Goal: Task Accomplishment & Management: Use online tool/utility

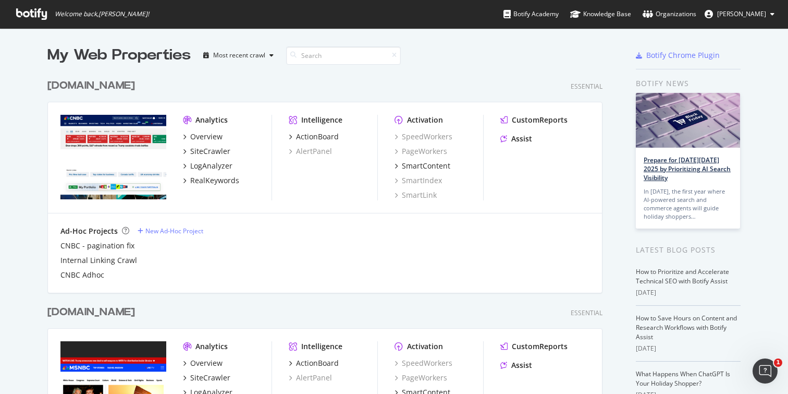
click at [668, 181] on link "Prepare for [DATE][DATE] 2025 by Prioritizing AI Search Visibility" at bounding box center [687, 168] width 87 height 27
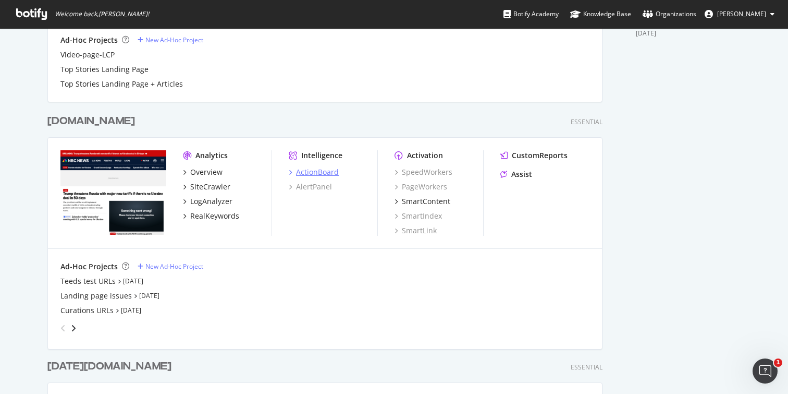
click at [308, 169] on div "ActionBoard" at bounding box center [317, 172] width 43 height 10
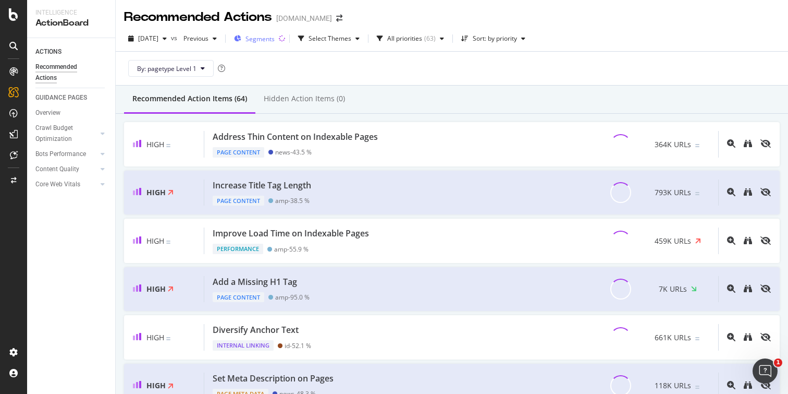
click at [275, 38] on span "Segments" at bounding box center [259, 38] width 29 height 9
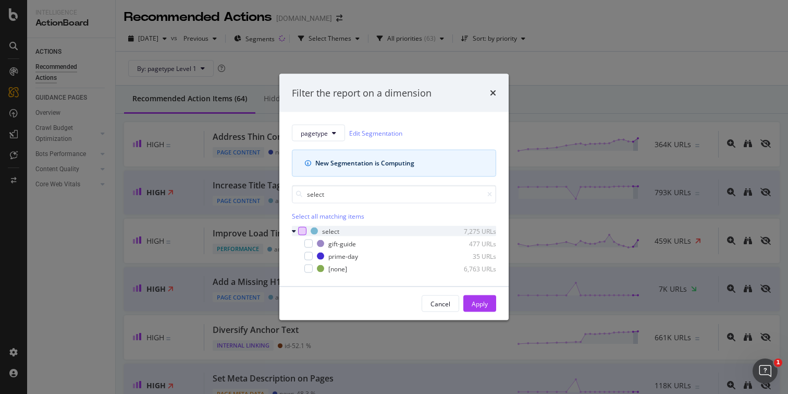
type input "select"
click at [304, 234] on div "modal" at bounding box center [302, 231] width 8 height 8
click at [477, 305] on div "Apply" at bounding box center [480, 303] width 16 height 9
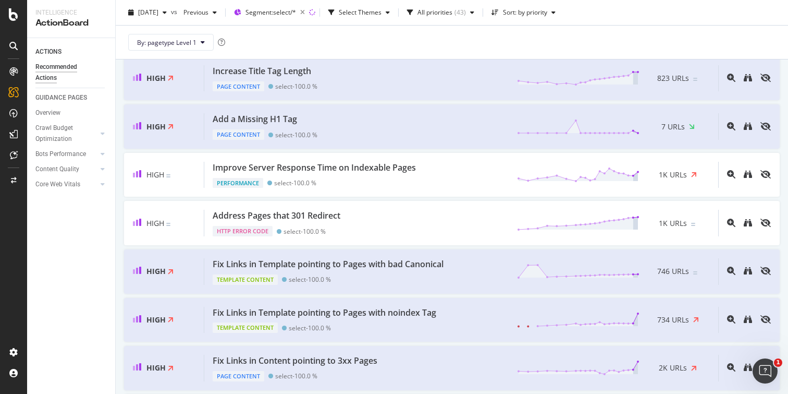
scroll to position [116, 0]
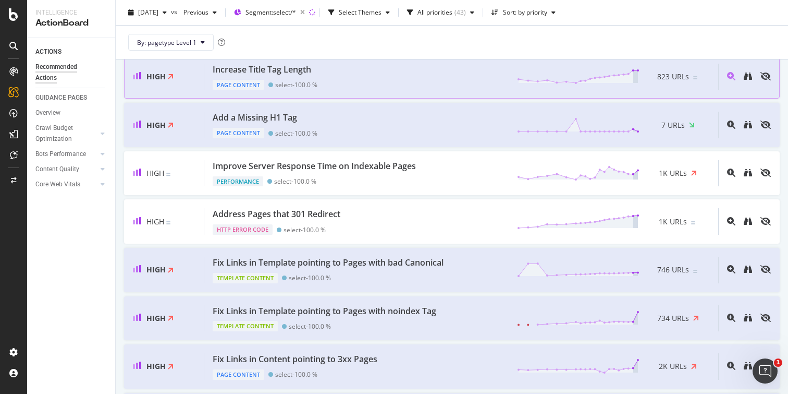
click at [424, 88] on div "Increase Title Tag Length Page Content select - 100.0 % 823 URLs" at bounding box center [461, 77] width 514 height 27
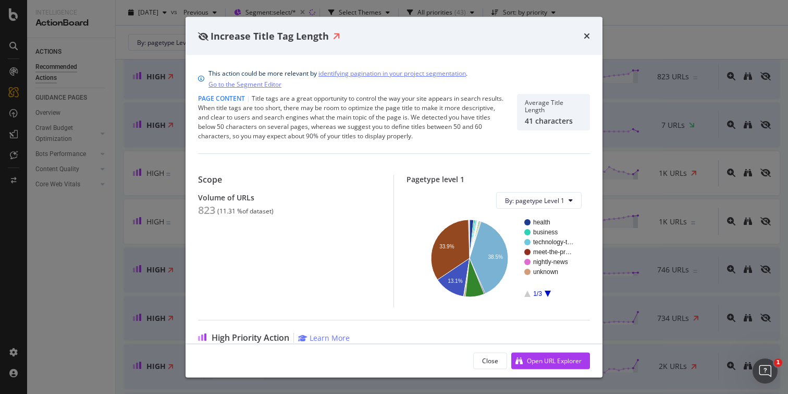
scroll to position [175, 0]
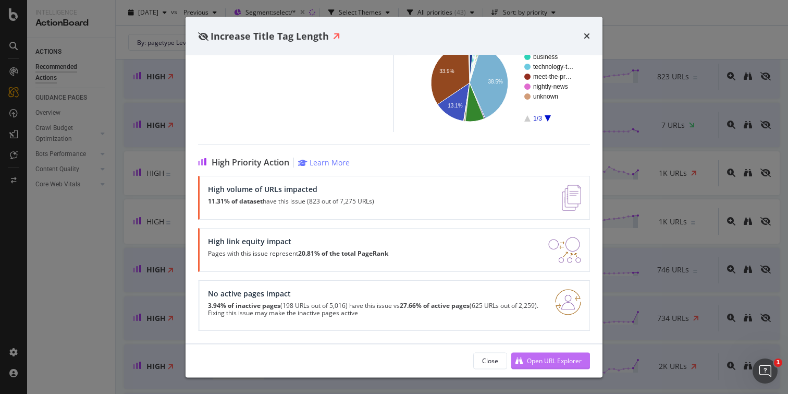
click at [561, 361] on div "Open URL Explorer" at bounding box center [554, 359] width 55 height 9
click at [588, 30] on div "times" at bounding box center [587, 36] width 6 height 14
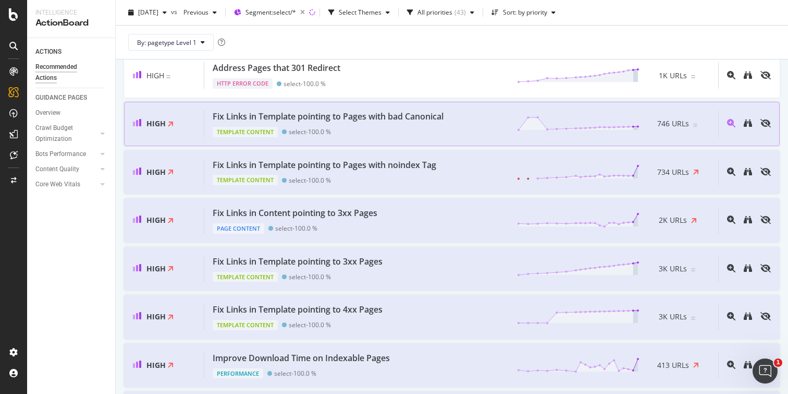
scroll to position [267, 0]
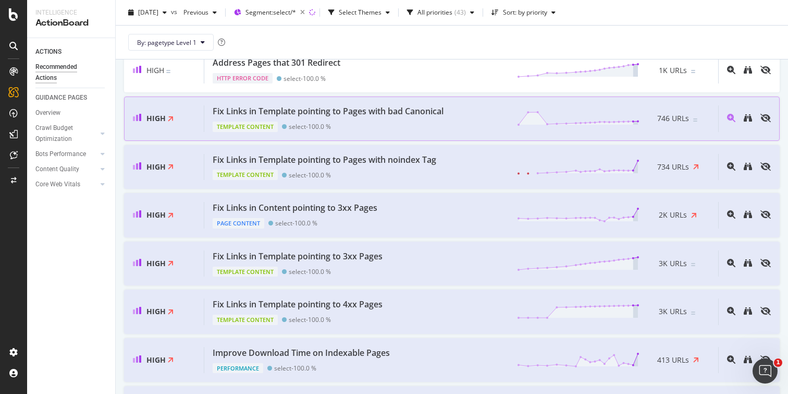
click at [424, 122] on div "Template Content select - 100.0 %" at bounding box center [330, 124] width 235 height 15
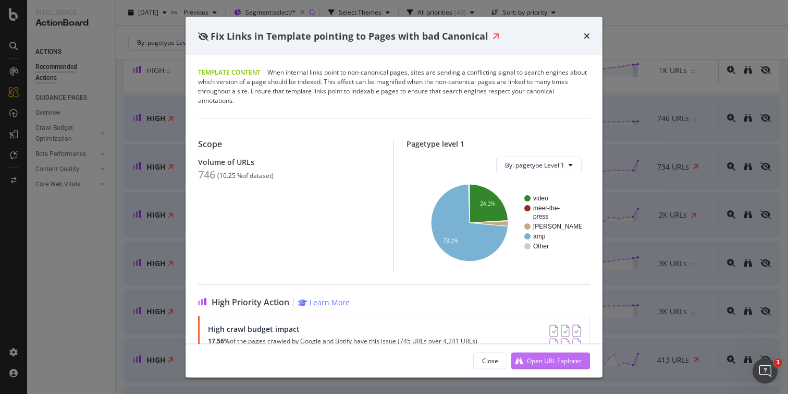
click at [525, 360] on div "Open URL Explorer" at bounding box center [546, 360] width 70 height 16
click at [334, 70] on div "Template Content | When internal links point to non-canonical pages, sites are …" at bounding box center [394, 87] width 392 height 38
click at [592, 38] on div "Fix Links in Template pointing to Pages with bad Canonical" at bounding box center [394, 36] width 417 height 39
click at [588, 37] on icon "times" at bounding box center [587, 36] width 6 height 8
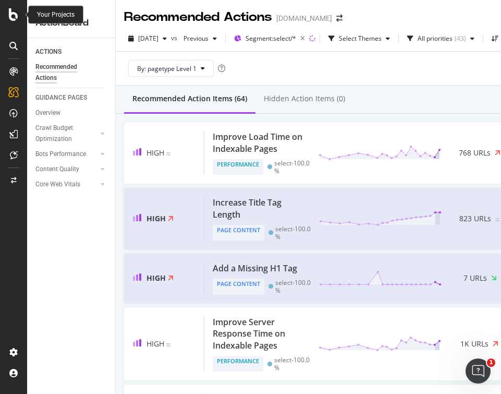
click at [12, 12] on icon at bounding box center [13, 14] width 9 height 13
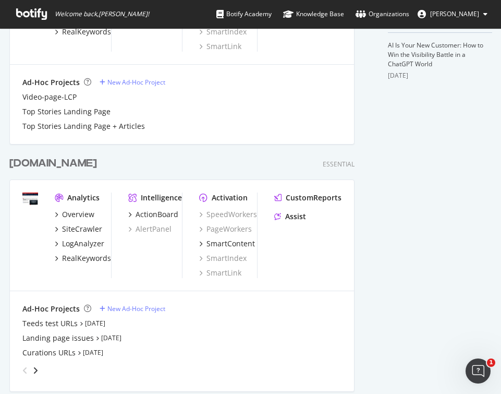
scroll to position [381, 0]
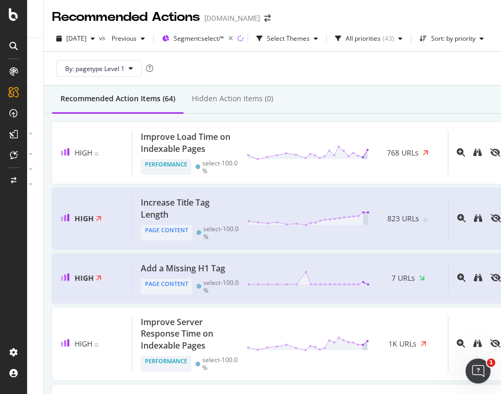
scroll to position [0, 88]
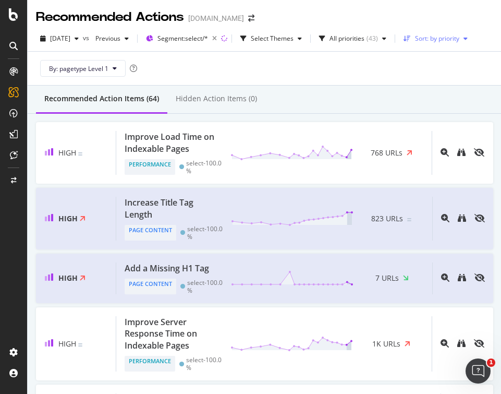
click at [443, 42] on div "Sort: by priority" at bounding box center [437, 38] width 44 height 6
click at [445, 51] on div "by priority" at bounding box center [450, 56] width 50 height 13
click at [368, 79] on div "By: pagetype Level 1" at bounding box center [264, 68] width 457 height 33
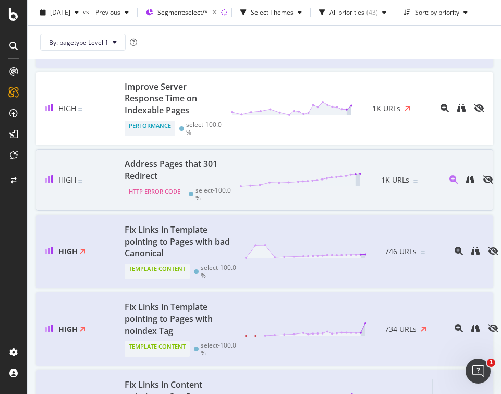
scroll to position [252, 0]
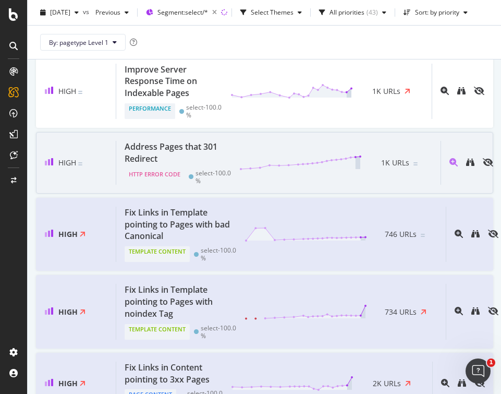
click at [206, 153] on div "Address Pages that 301 Redirect" at bounding box center [176, 153] width 102 height 24
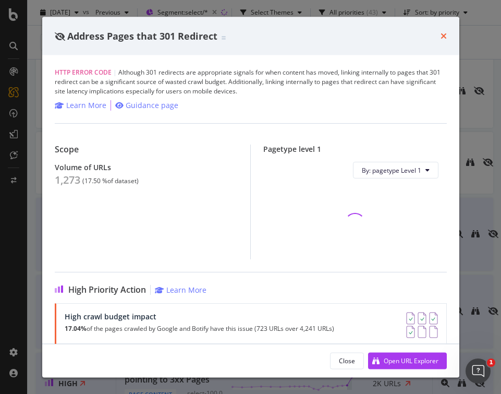
click at [445, 33] on icon "times" at bounding box center [443, 36] width 6 height 8
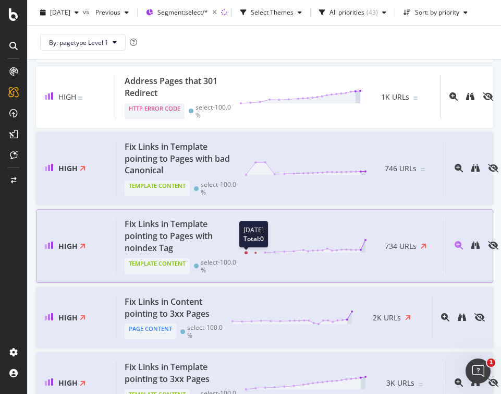
scroll to position [324, 0]
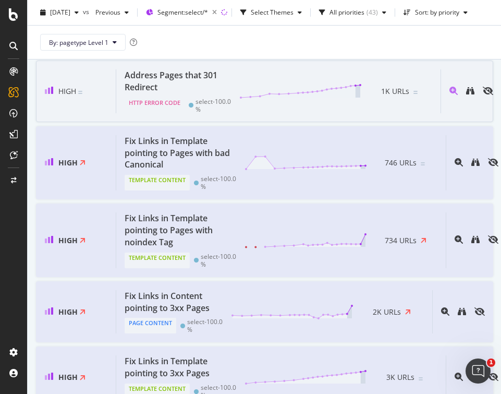
click at [208, 81] on div "Address Pages that 301 Redirect" at bounding box center [176, 81] width 102 height 24
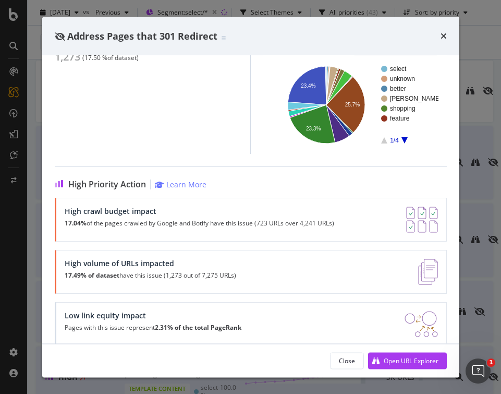
scroll to position [138, 0]
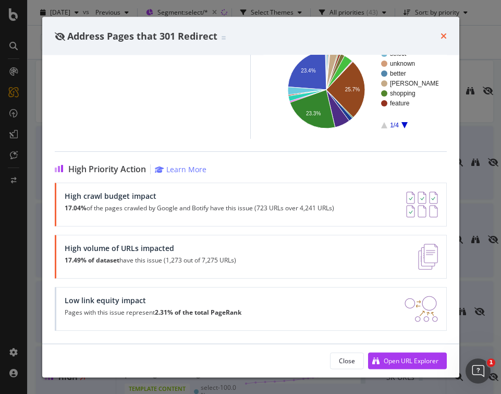
click at [443, 32] on icon "times" at bounding box center [443, 36] width 6 height 8
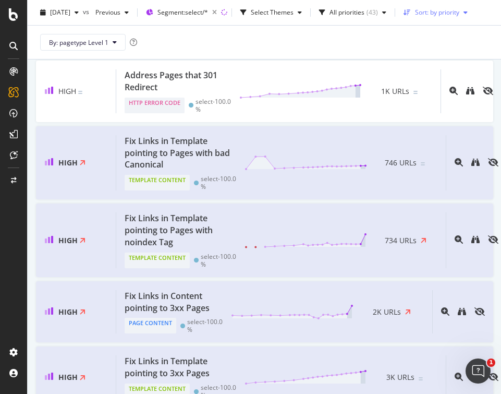
click at [451, 9] on div "Sort: by priority" at bounding box center [437, 12] width 44 height 6
click at [453, 29] on div "by priority" at bounding box center [449, 30] width 33 height 9
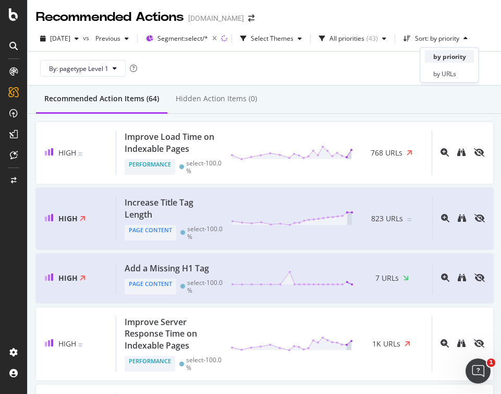
click at [440, 54] on div "by priority" at bounding box center [449, 56] width 33 height 9
click at [411, 36] on icon "button" at bounding box center [406, 38] width 7 height 6
click at [248, 16] on icon "arrow-right-arrow-left" at bounding box center [251, 18] width 6 height 7
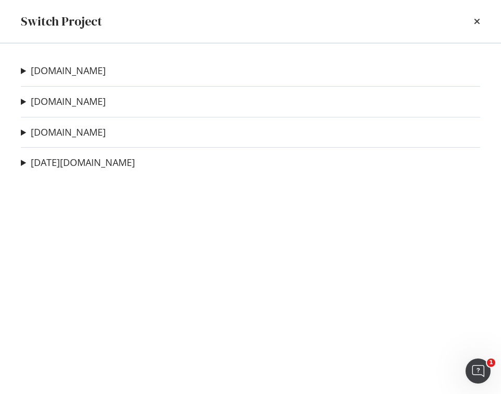
click at [23, 161] on summary "today.com" at bounding box center [78, 163] width 114 height 14
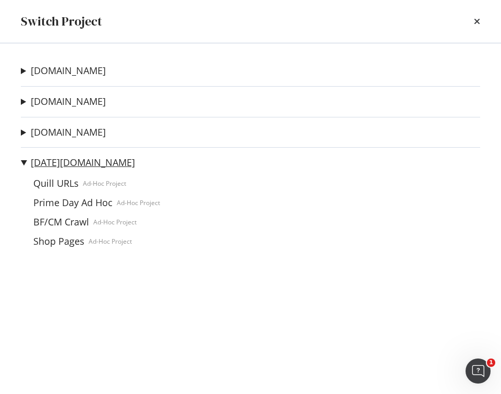
click at [46, 162] on link "today.com" at bounding box center [83, 162] width 104 height 11
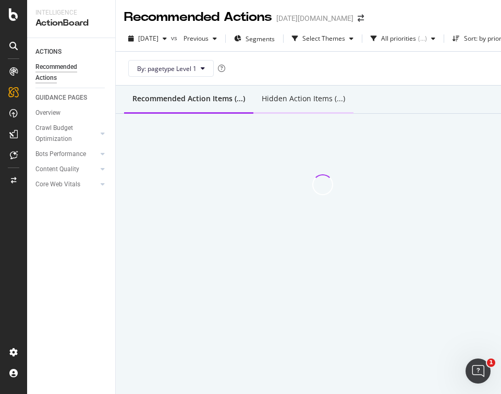
scroll to position [0, 48]
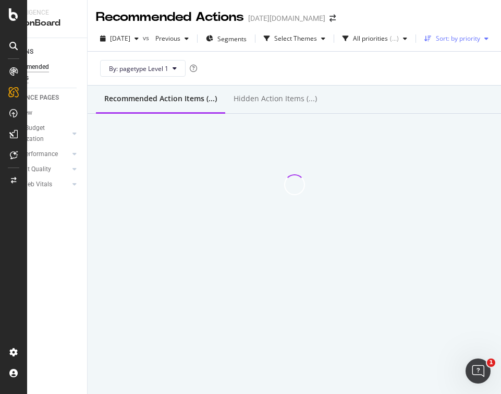
click at [470, 39] on div "Sort: by priority" at bounding box center [458, 38] width 44 height 6
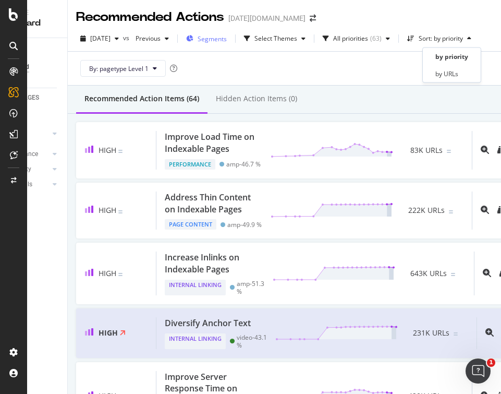
click at [223, 45] on div "Segments" at bounding box center [206, 39] width 41 height 16
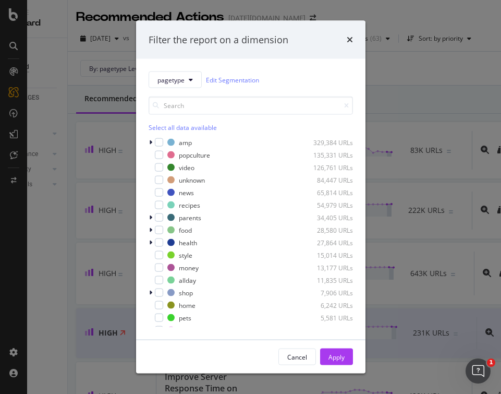
click at [115, 73] on div "Filter the report on a dimension pagetype Edit Segmentation Select all data ava…" at bounding box center [250, 197] width 501 height 394
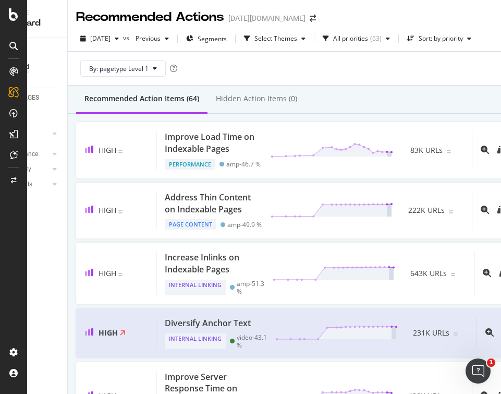
scroll to position [0, 0]
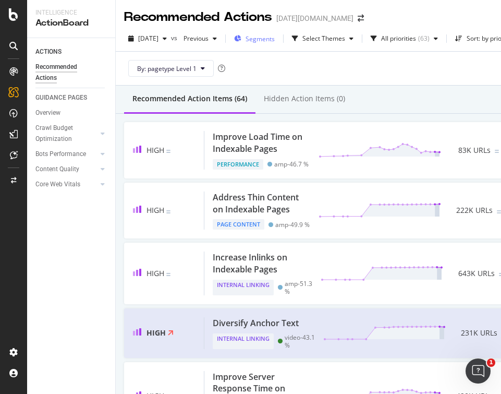
click at [268, 36] on span "Segments" at bounding box center [259, 38] width 29 height 9
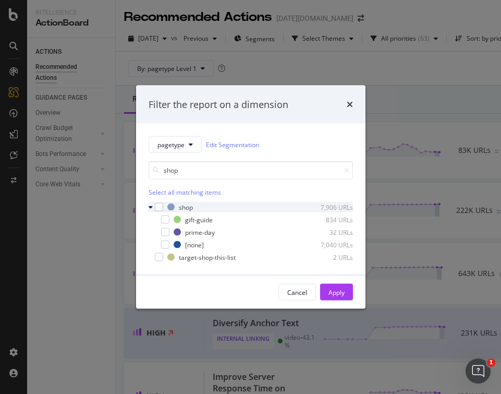
type input "shop"
click at [158, 202] on div "shop 7,906 URLs" at bounding box center [251, 207] width 204 height 10
click at [157, 208] on div "modal" at bounding box center [159, 207] width 8 height 8
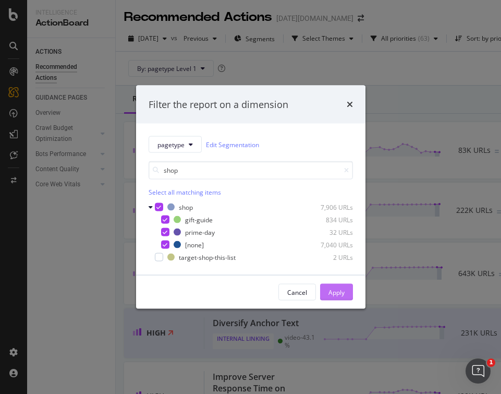
click at [342, 292] on div "Apply" at bounding box center [336, 291] width 16 height 9
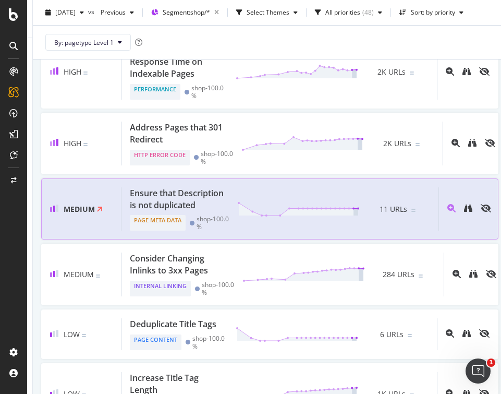
scroll to position [273, 0]
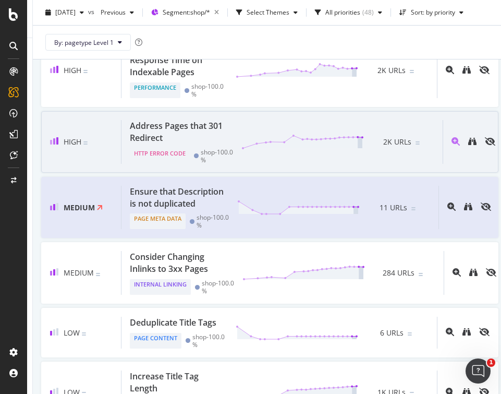
click at [205, 144] on div "Address Pages that 301 Redirect" at bounding box center [179, 132] width 99 height 24
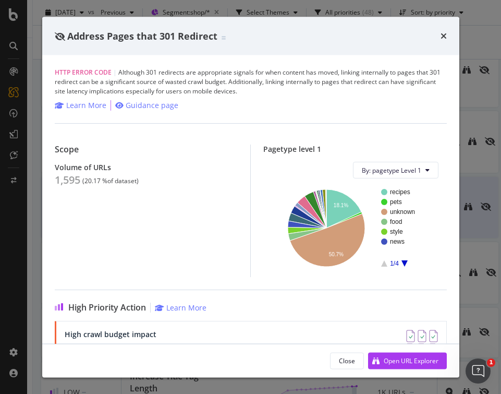
click at [495, 179] on div "Address Pages that 301 Redirect HTTP Error Code | Although 301 redirects are ap…" at bounding box center [250, 197] width 501 height 394
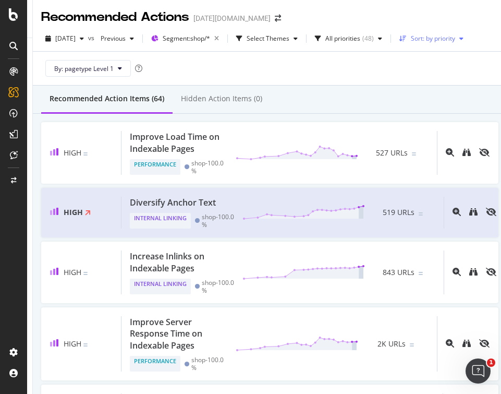
click at [455, 40] on div "Sort: by priority" at bounding box center [433, 38] width 44 height 6
click at [442, 71] on div "by URLs" at bounding box center [440, 73] width 23 height 9
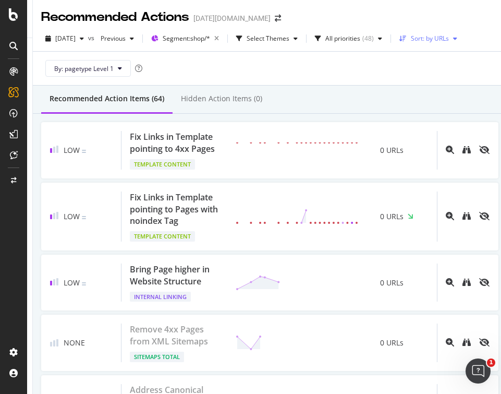
click at [448, 39] on div "Sort: by URLs" at bounding box center [430, 38] width 38 height 6
click at [447, 67] on div "by URLs" at bounding box center [444, 73] width 46 height 13
click at [407, 35] on icon "button" at bounding box center [402, 38] width 7 height 6
click at [449, 41] on div "Sort: by URLs" at bounding box center [430, 38] width 38 height 6
click at [439, 71] on div "by URLs" at bounding box center [441, 73] width 25 height 9
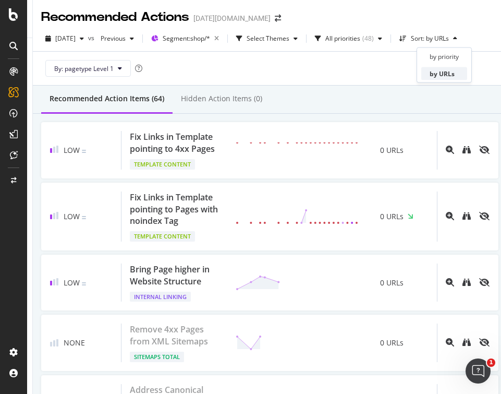
click at [439, 70] on div "by URLs" at bounding box center [441, 73] width 25 height 9
click at [439, 58] on div "by priority" at bounding box center [443, 56] width 29 height 9
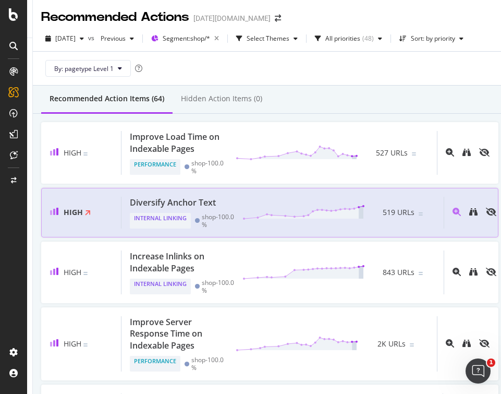
click at [226, 207] on div "Diversify Anchor Text Internal Linking shop - 100.0 % 519 URLs" at bounding box center [282, 213] width 322 height 32
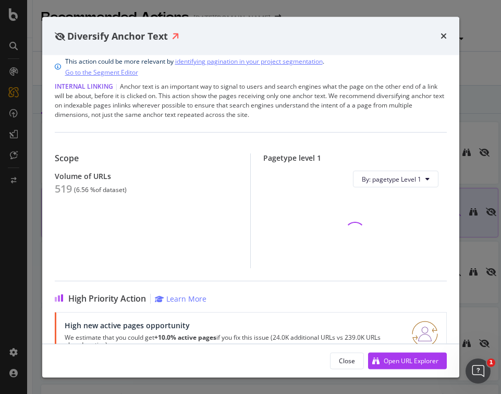
scroll to position [16, 0]
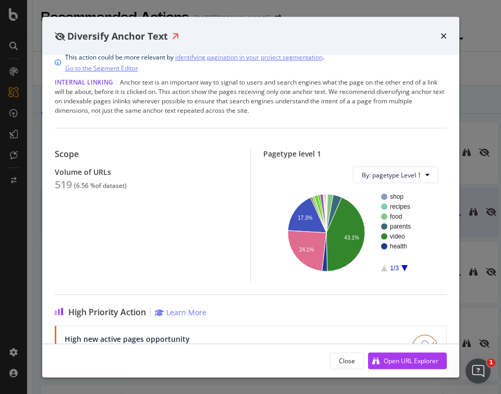
click at [444, 42] on div "times" at bounding box center [443, 36] width 6 height 14
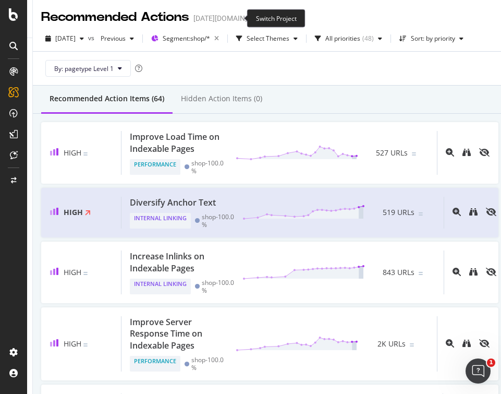
click at [271, 18] on span at bounding box center [278, 18] width 15 height 7
click at [275, 17] on icon "arrow-right-arrow-left" at bounding box center [278, 18] width 6 height 7
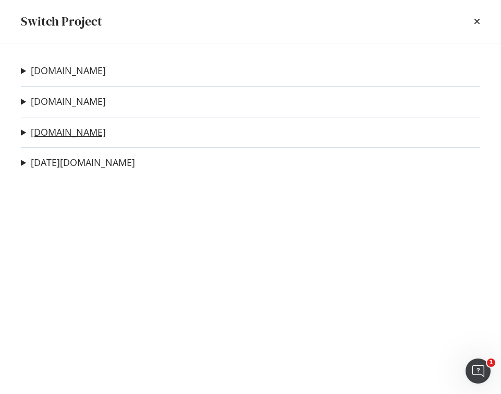
click at [75, 133] on link "[DOMAIN_NAME]" at bounding box center [68, 132] width 75 height 11
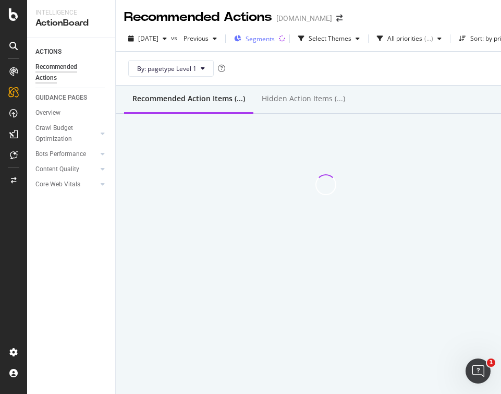
click at [275, 39] on span "Segments" at bounding box center [259, 38] width 29 height 9
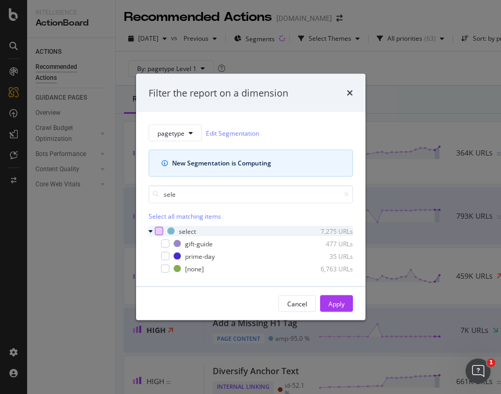
type input "sele"
click at [158, 230] on div "modal" at bounding box center [159, 231] width 8 height 8
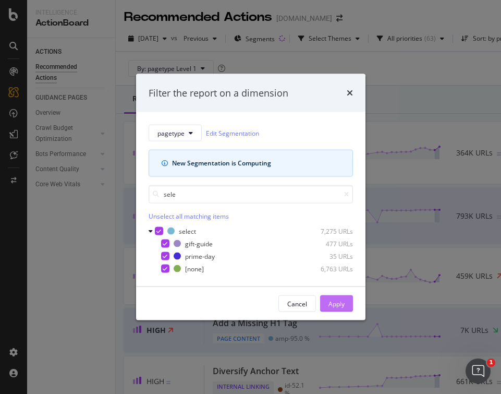
click at [328, 305] on div "Apply" at bounding box center [336, 303] width 16 height 9
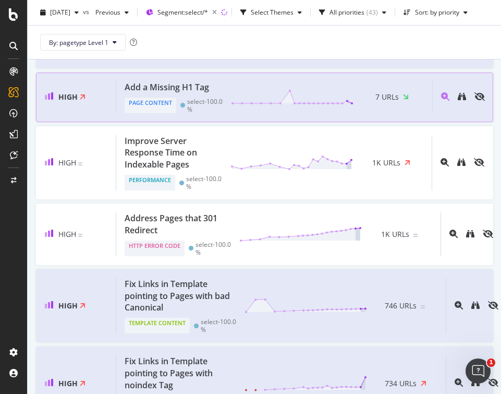
scroll to position [182, 0]
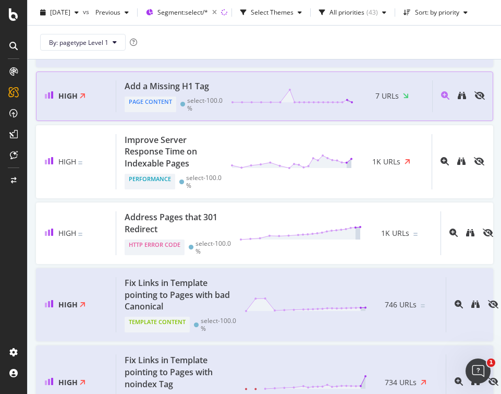
click at [226, 92] on div at bounding box center [288, 96] width 131 height 16
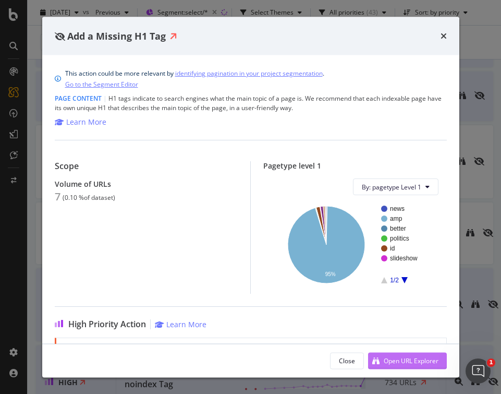
click at [392, 360] on div "Open URL Explorer" at bounding box center [411, 359] width 55 height 9
click at [468, 187] on div "Add a Missing H1 Tag This action could be more relevant by identifying paginati…" at bounding box center [250, 197] width 501 height 394
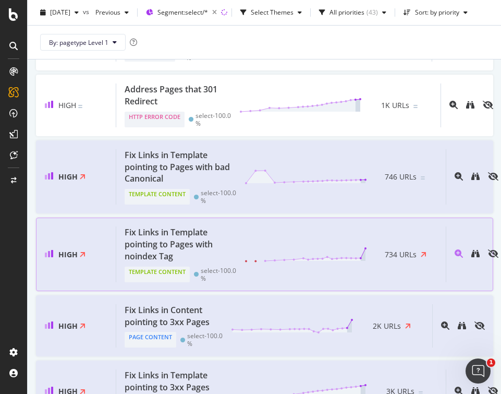
scroll to position [323, 0]
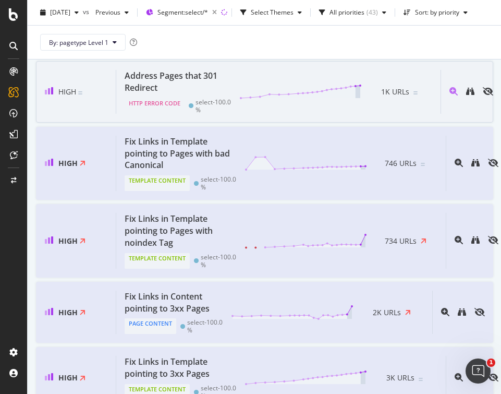
click at [298, 112] on div "Address Pages that 301 Redirect HTTP Error Code select - 100.0 % 1K URLs" at bounding box center [278, 92] width 324 height 44
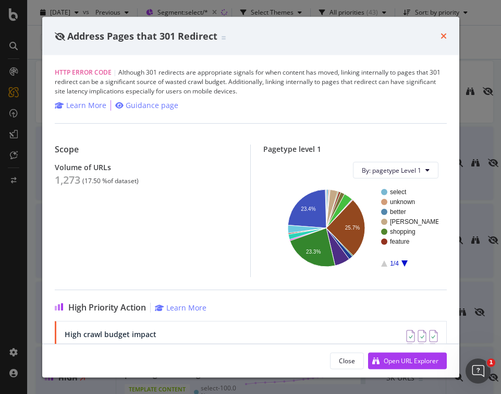
click at [443, 33] on icon "times" at bounding box center [443, 36] width 6 height 8
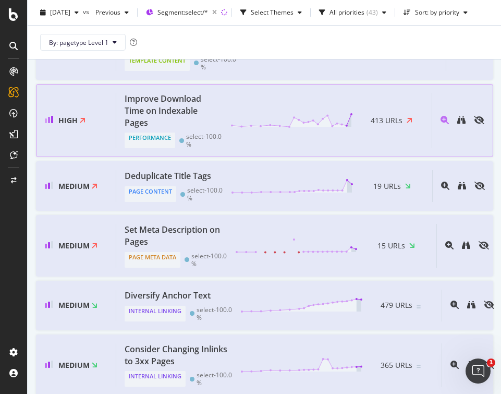
scroll to position [718, 0]
click at [247, 128] on icon at bounding box center [291, 120] width 122 height 16
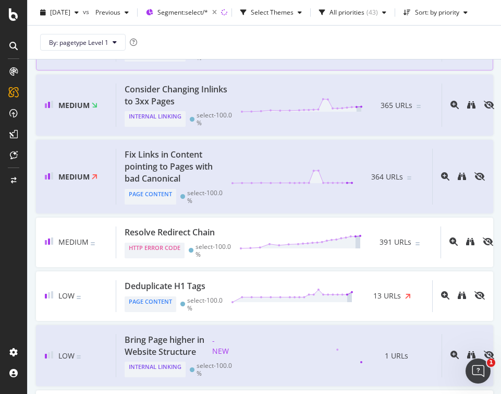
scroll to position [975, 0]
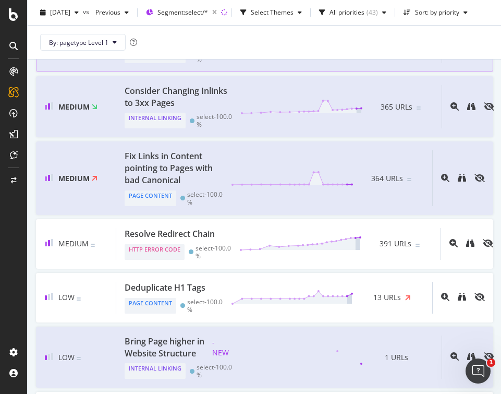
click at [219, 43] on div "Diversify Anchor Text" at bounding box center [178, 37] width 107 height 12
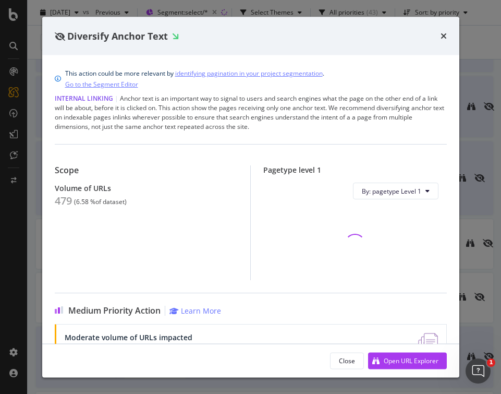
click at [474, 94] on div "Diversify Anchor Text This action could be more relevant by identifying paginat…" at bounding box center [250, 197] width 501 height 394
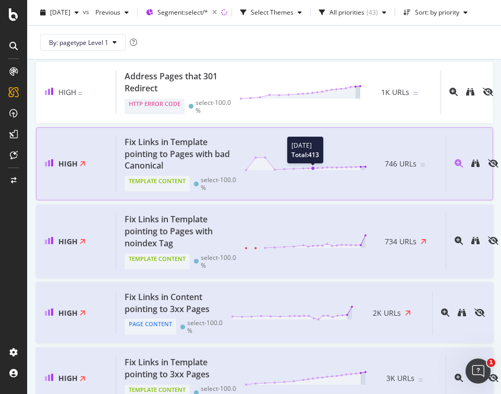
scroll to position [325, 0]
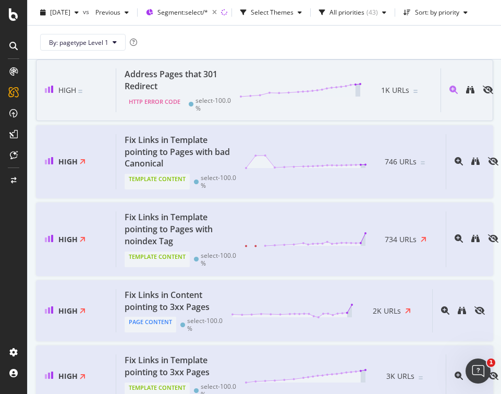
click at [211, 88] on div "Address Pages that 301 Redirect" at bounding box center [176, 80] width 102 height 24
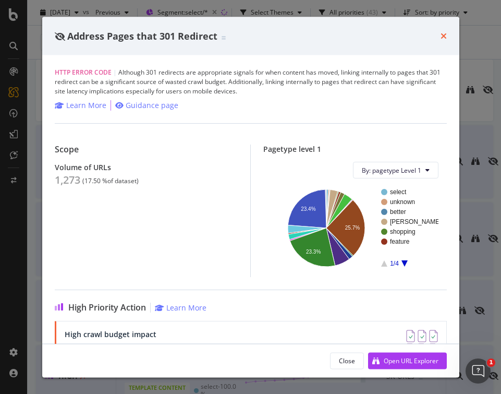
click at [444, 39] on icon "times" at bounding box center [443, 36] width 6 height 8
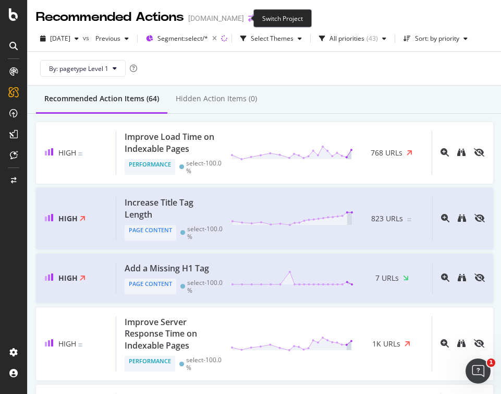
click at [248, 20] on icon "arrow-right-arrow-left" at bounding box center [251, 18] width 6 height 7
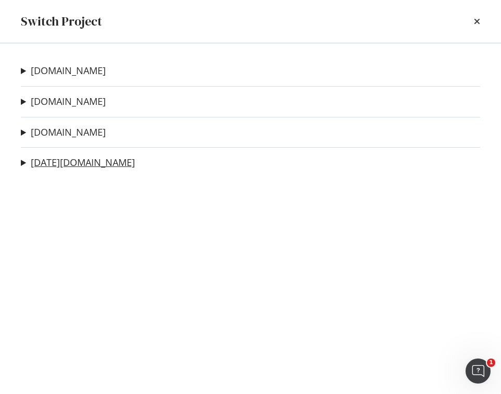
click at [63, 164] on link "today.com" at bounding box center [83, 162] width 104 height 11
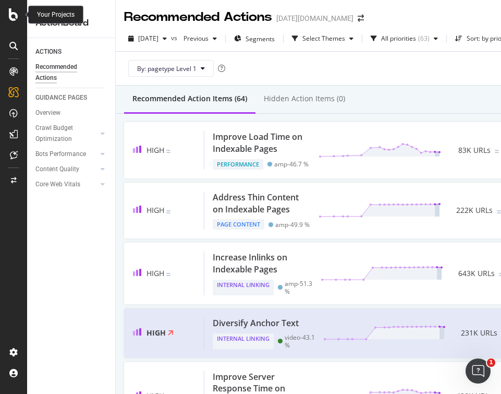
click at [13, 17] on icon at bounding box center [13, 14] width 9 height 13
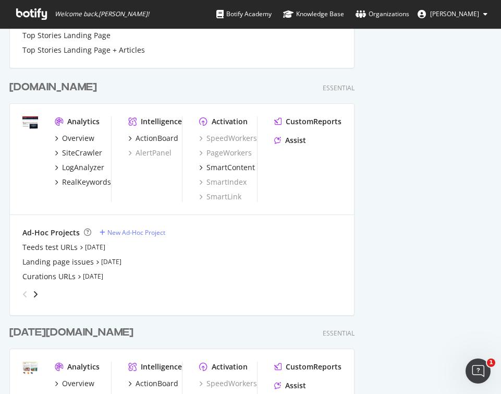
scroll to position [451, 0]
click at [150, 140] on div "ActionBoard" at bounding box center [157, 137] width 43 height 10
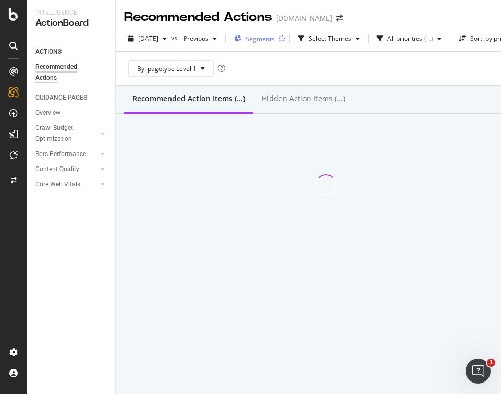
click at [275, 38] on span "Segments" at bounding box center [259, 38] width 29 height 9
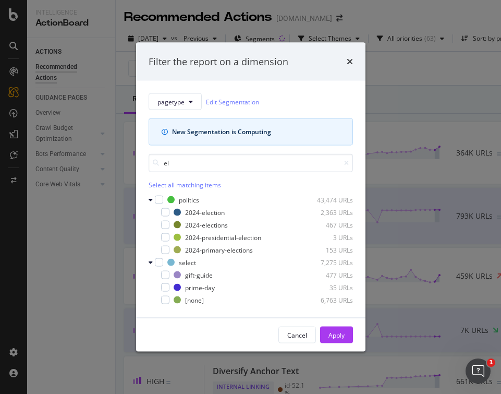
type input "e"
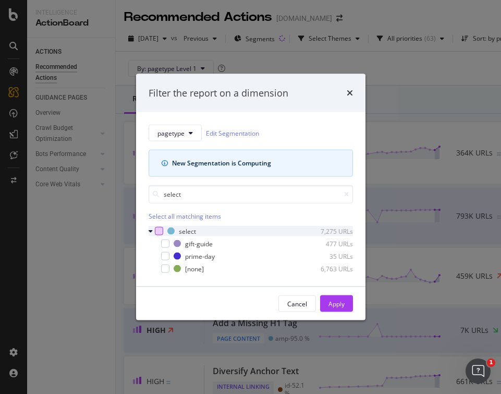
type input "select"
click at [157, 228] on div "modal" at bounding box center [159, 231] width 8 height 8
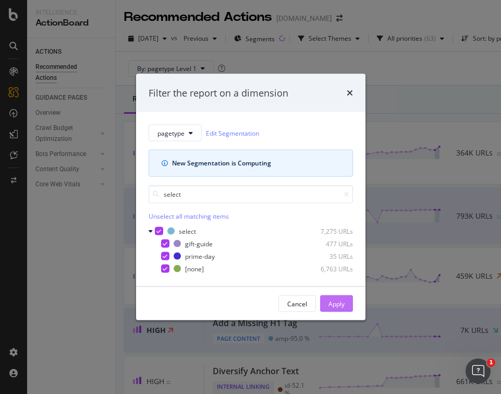
click at [328, 300] on div "Apply" at bounding box center [336, 303] width 16 height 9
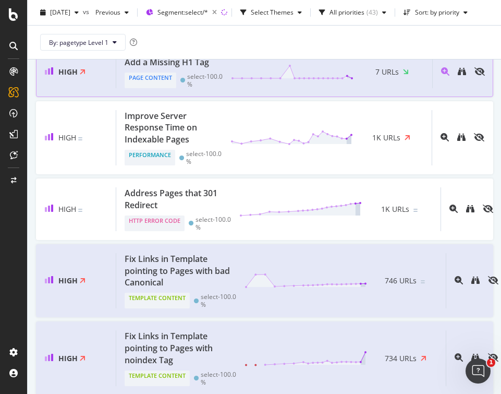
scroll to position [206, 0]
click at [211, 66] on div "Add a Missing H1 Tag" at bounding box center [174, 62] width 98 height 12
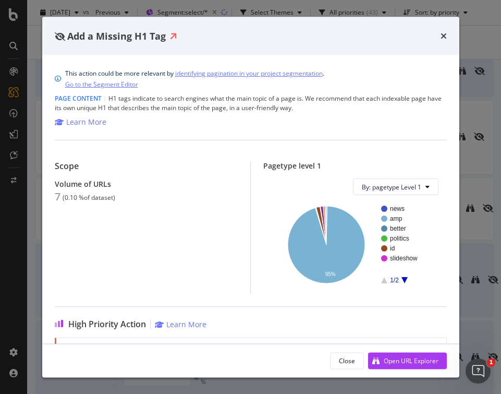
scroll to position [161, 0]
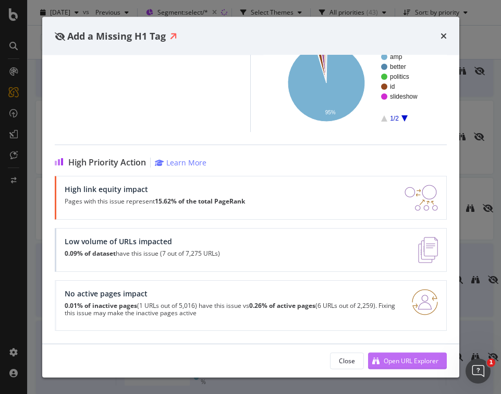
click at [409, 356] on div "Open URL Explorer" at bounding box center [411, 359] width 55 height 9
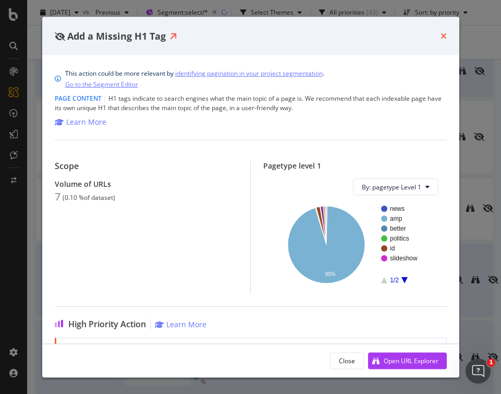
click at [440, 35] on icon "times" at bounding box center [443, 36] width 6 height 8
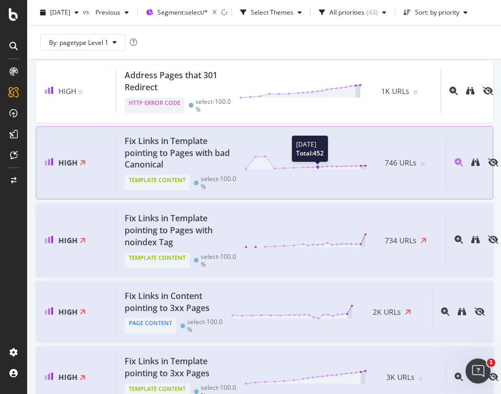
scroll to position [317, 0]
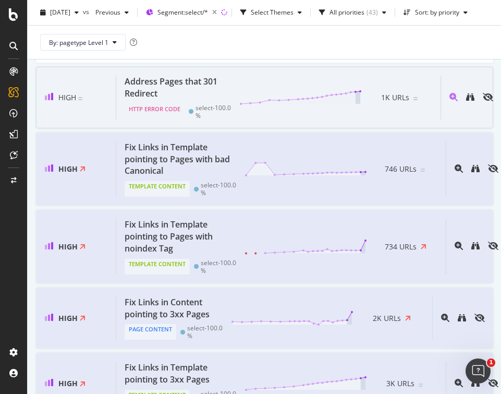
click at [111, 75] on div "High Address Pages that 301 Redirect HTTP Error Code select - 100.0 % 1K URLs" at bounding box center [264, 98] width 457 height 62
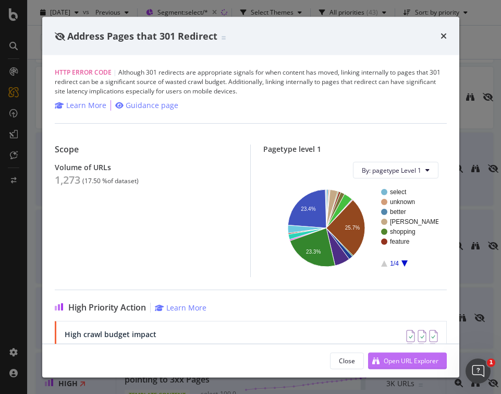
click at [391, 359] on div "Open URL Explorer" at bounding box center [411, 359] width 55 height 9
click at [440, 32] on icon "times" at bounding box center [443, 36] width 6 height 8
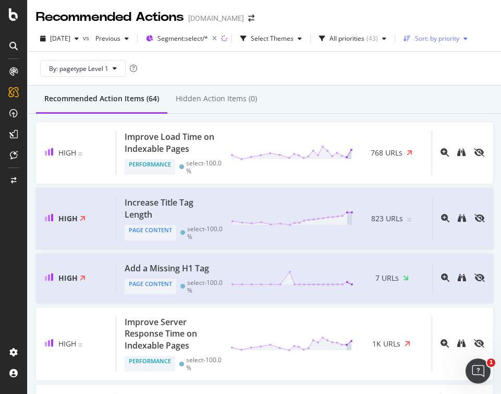
click at [470, 33] on div "Sort: by priority" at bounding box center [435, 39] width 72 height 16
click at [441, 74] on div "by URLs" at bounding box center [444, 73] width 23 height 9
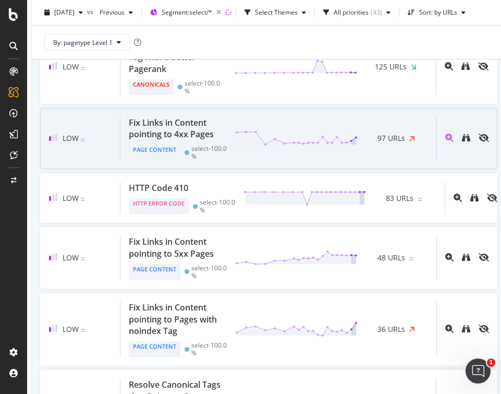
scroll to position [2747, 0]
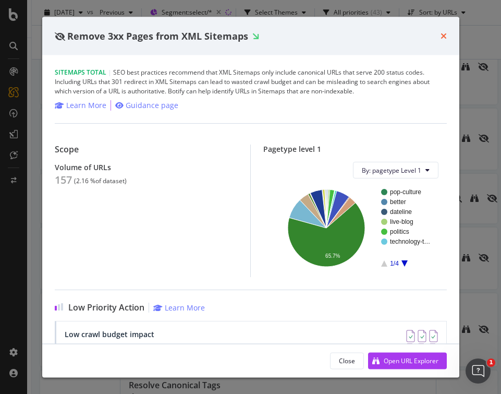
click at [441, 33] on icon "times" at bounding box center [443, 36] width 6 height 8
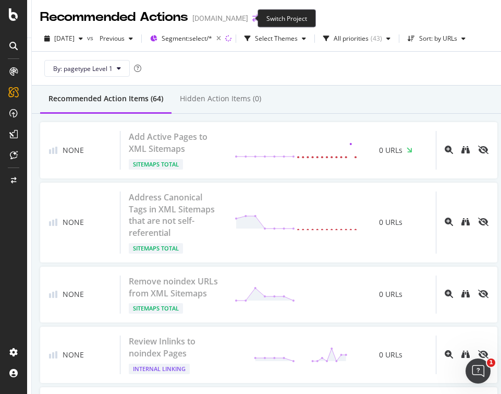
click at [252, 16] on icon "arrow-right-arrow-left" at bounding box center [255, 18] width 6 height 7
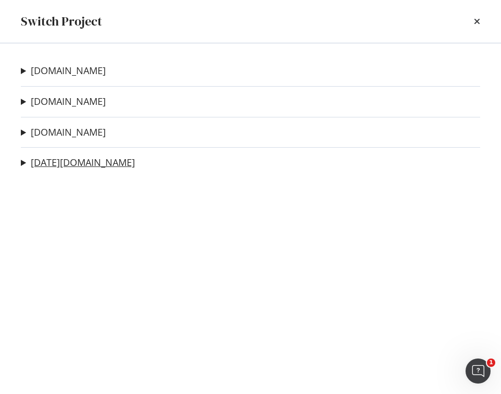
click at [57, 164] on link "today.com" at bounding box center [83, 162] width 104 height 11
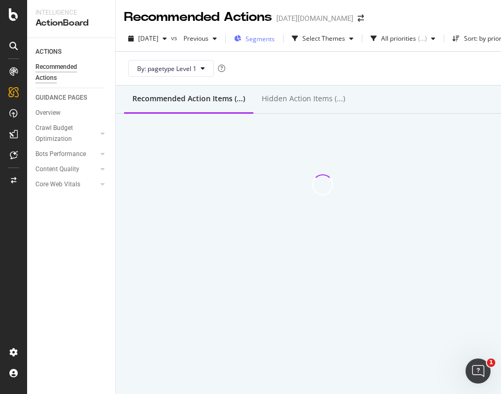
click at [275, 39] on span "Segments" at bounding box center [259, 38] width 29 height 9
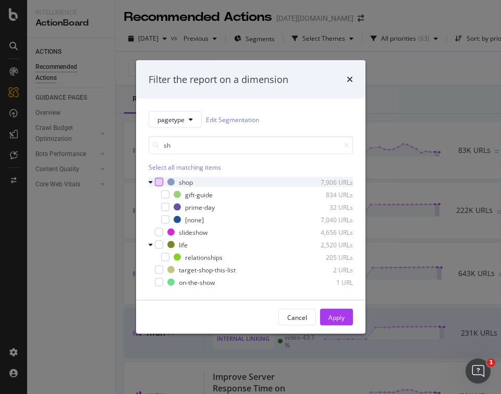
type input "sh"
click at [156, 181] on div "modal" at bounding box center [159, 182] width 8 height 8
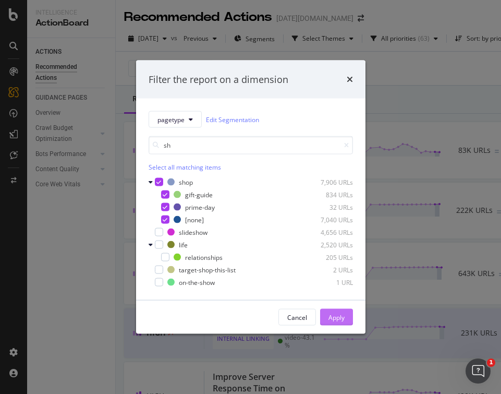
click at [337, 311] on div "Apply" at bounding box center [336, 317] width 16 height 16
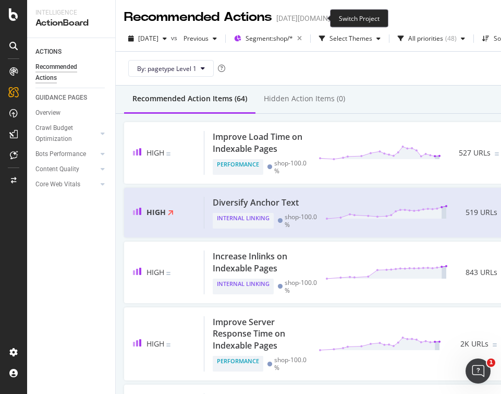
click at [358, 17] on icon "arrow-right-arrow-left" at bounding box center [361, 18] width 6 height 7
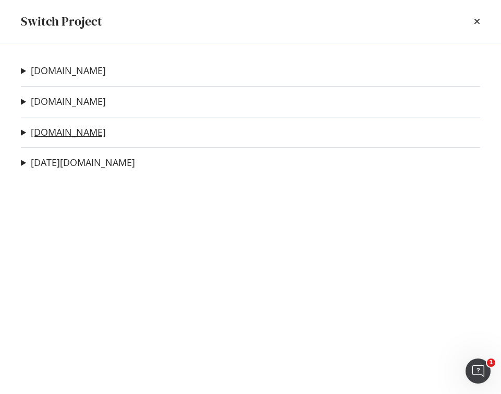
click at [71, 134] on link "[DOMAIN_NAME]" at bounding box center [68, 132] width 75 height 11
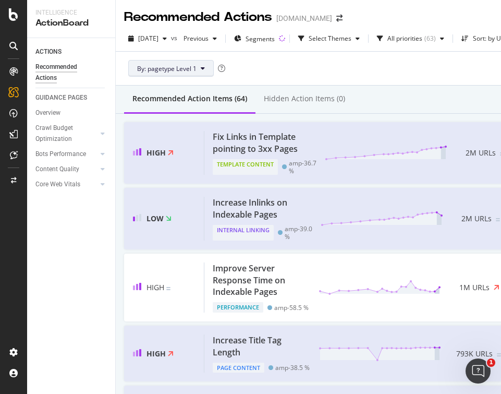
click at [194, 71] on span "By: pagetype Level 1" at bounding box center [166, 68] width 59 height 9
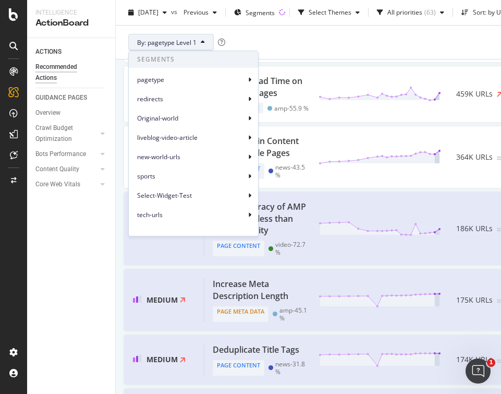
scroll to position [503, 0]
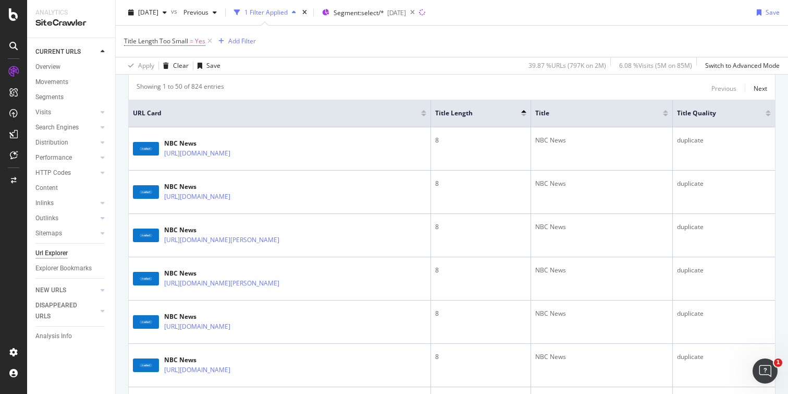
scroll to position [253, 0]
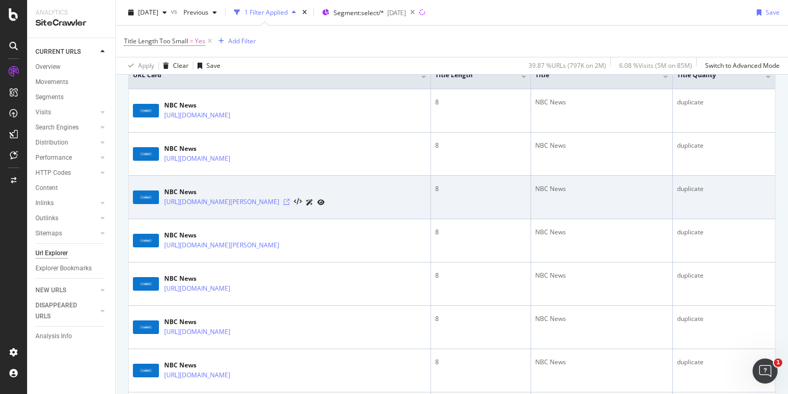
click at [290, 201] on icon at bounding box center [287, 202] width 6 height 6
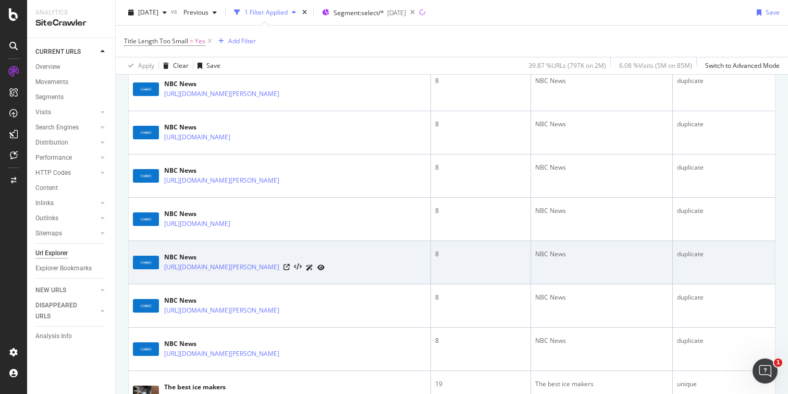
scroll to position [645, 0]
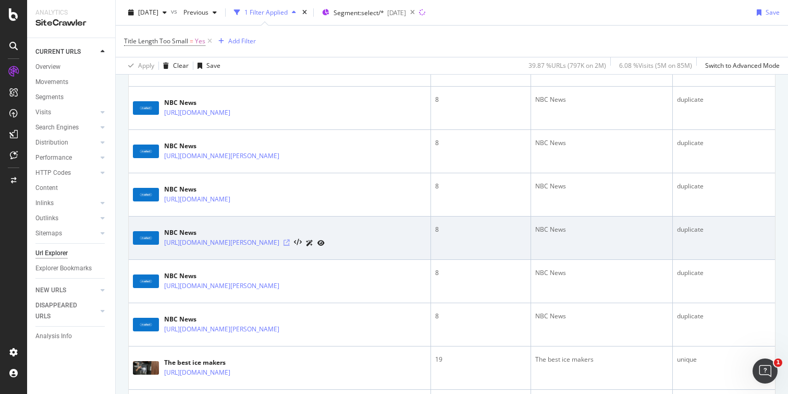
click at [290, 242] on icon at bounding box center [287, 242] width 6 height 6
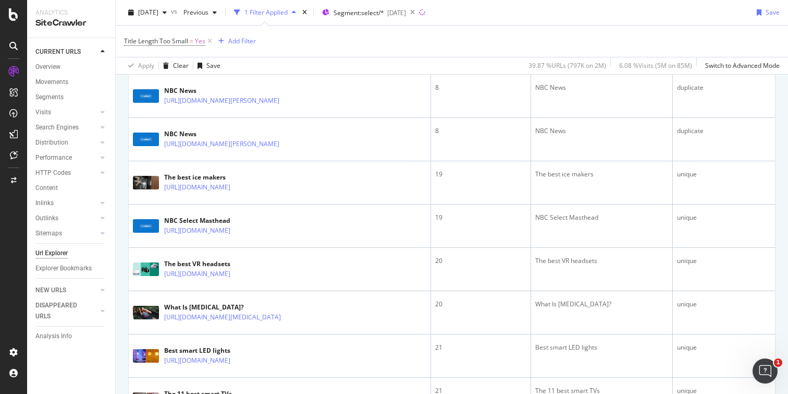
scroll to position [840, 0]
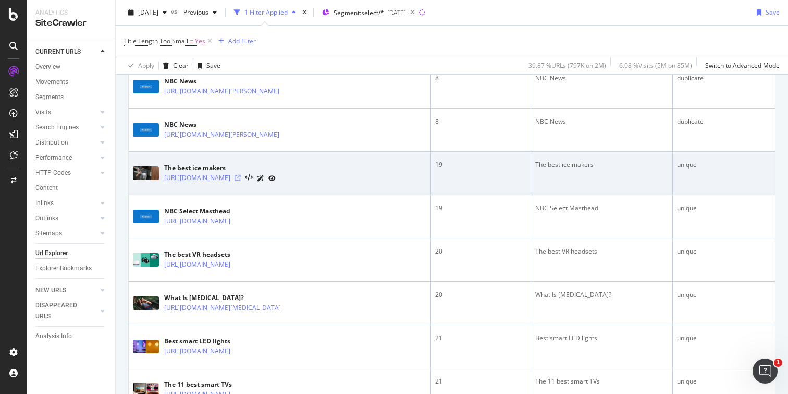
click at [241, 178] on icon at bounding box center [238, 178] width 6 height 6
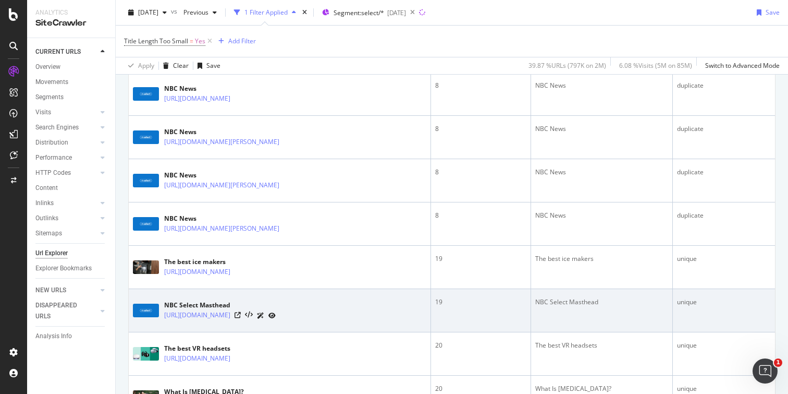
scroll to position [0, 0]
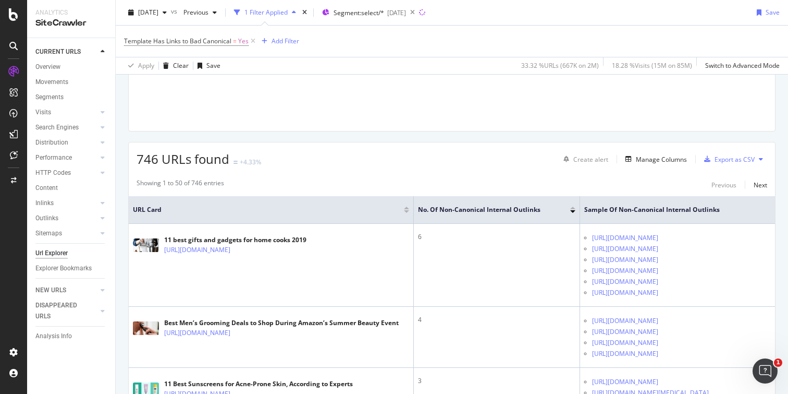
scroll to position [129, 0]
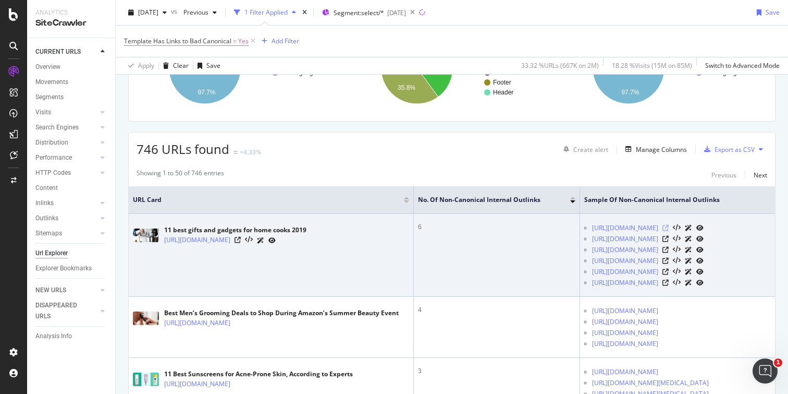
click at [669, 231] on icon at bounding box center [665, 228] width 6 height 6
click at [241, 243] on icon at bounding box center [238, 240] width 6 height 6
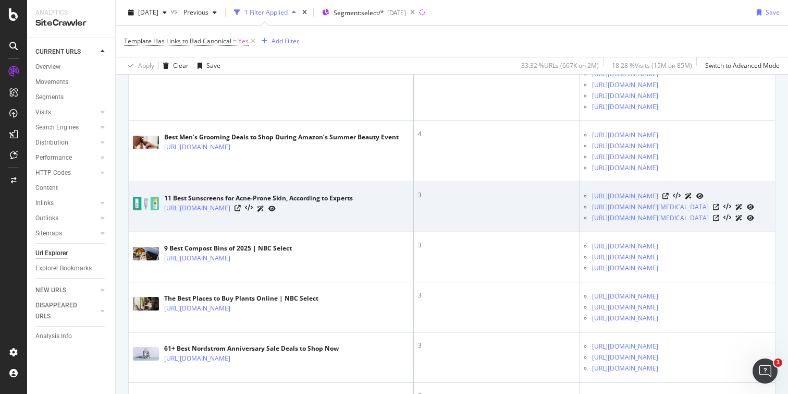
scroll to position [305, 0]
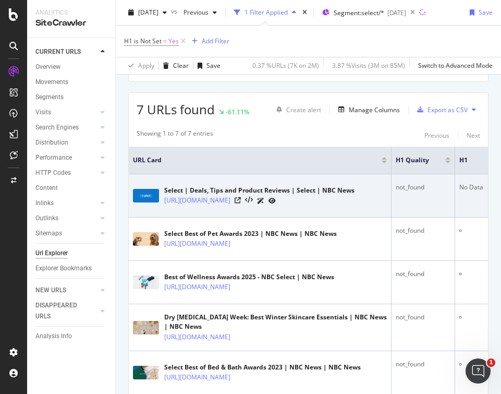
scroll to position [173, 0]
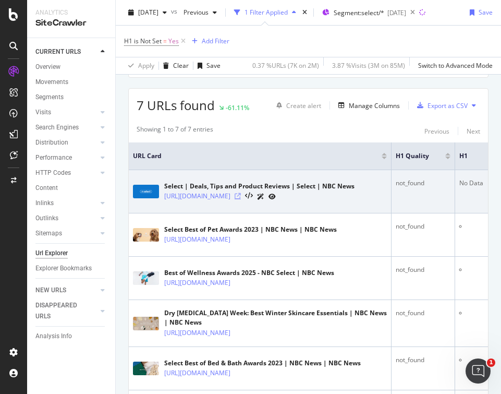
click at [241, 198] on icon at bounding box center [238, 196] width 6 height 6
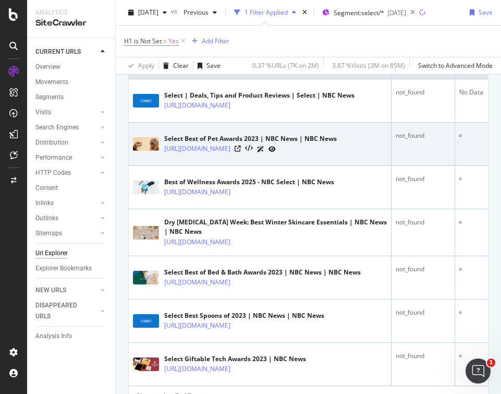
scroll to position [269, 0]
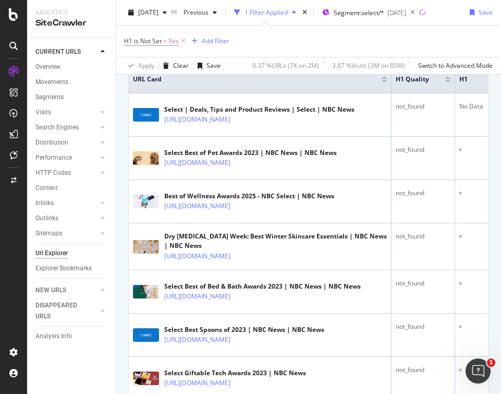
scroll to position [271, 0]
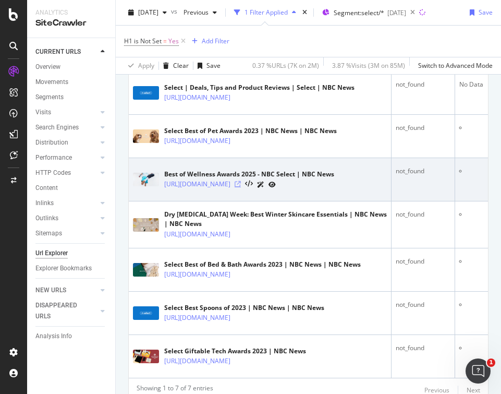
click at [241, 183] on icon at bounding box center [238, 184] width 6 height 6
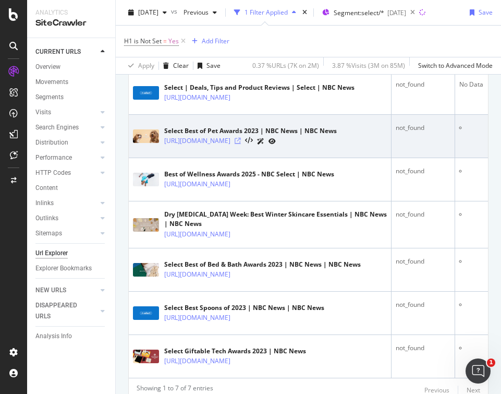
click at [241, 141] on icon at bounding box center [238, 141] width 6 height 6
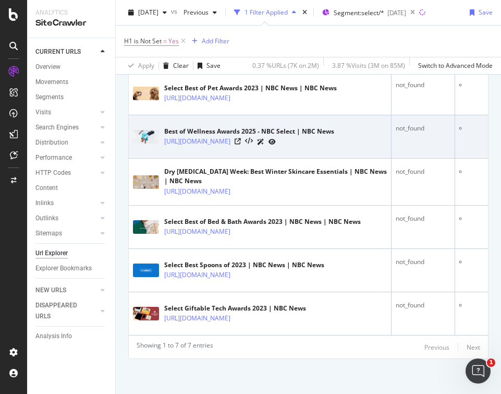
scroll to position [315, 0]
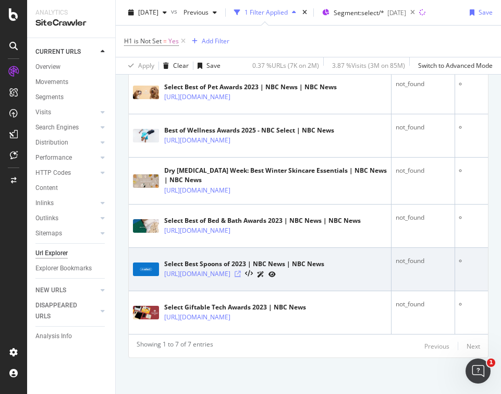
click at [241, 272] on icon at bounding box center [238, 274] width 6 height 6
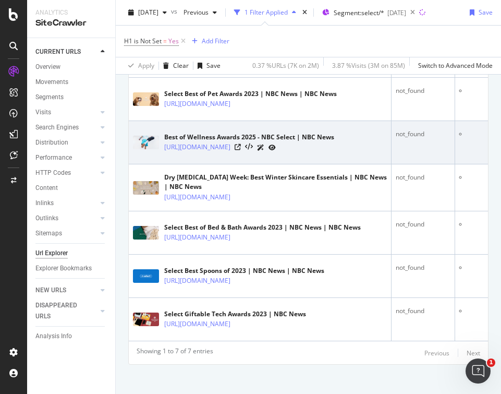
scroll to position [316, 0]
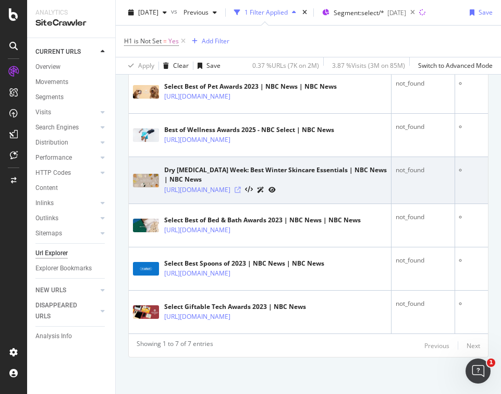
click at [241, 190] on icon at bounding box center [238, 190] width 6 height 6
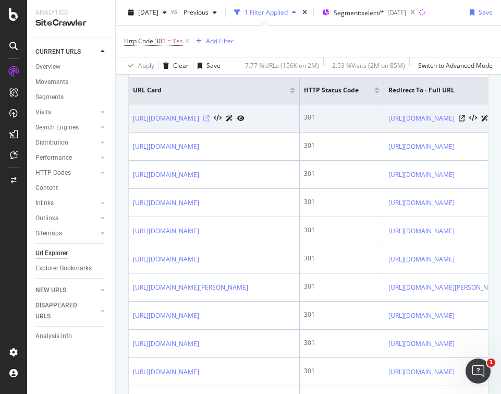
click at [210, 121] on icon at bounding box center [206, 118] width 6 height 6
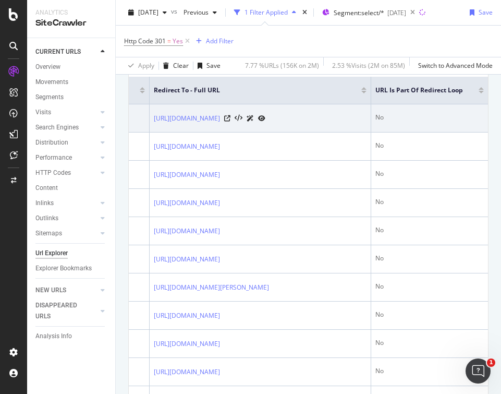
scroll to position [0, 300]
click at [230, 121] on icon at bounding box center [227, 118] width 6 height 6
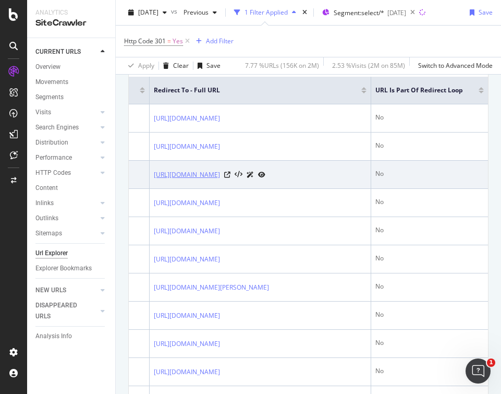
scroll to position [0, 0]
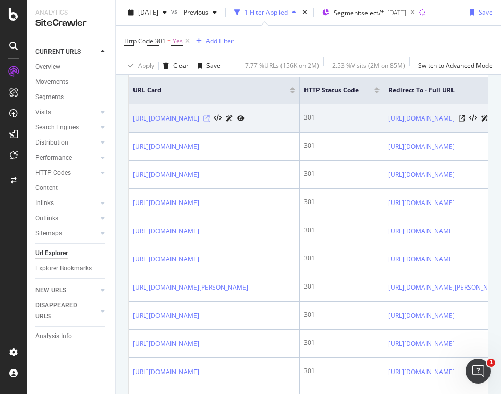
click at [210, 121] on icon at bounding box center [206, 118] width 6 height 6
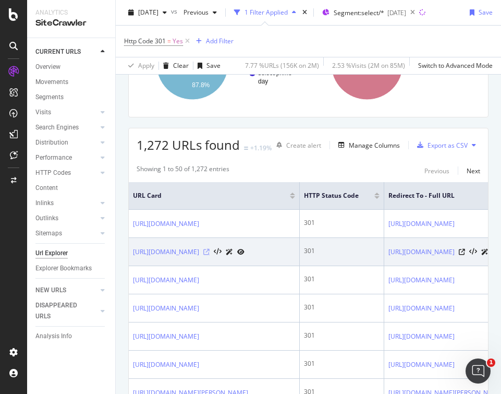
click at [210, 255] on icon at bounding box center [206, 252] width 6 height 6
